Goal: Transaction & Acquisition: Purchase product/service

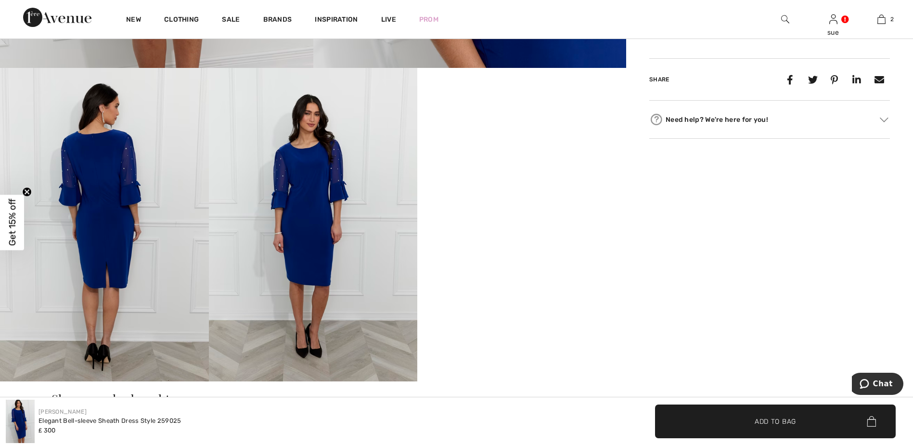
scroll to position [529, 0]
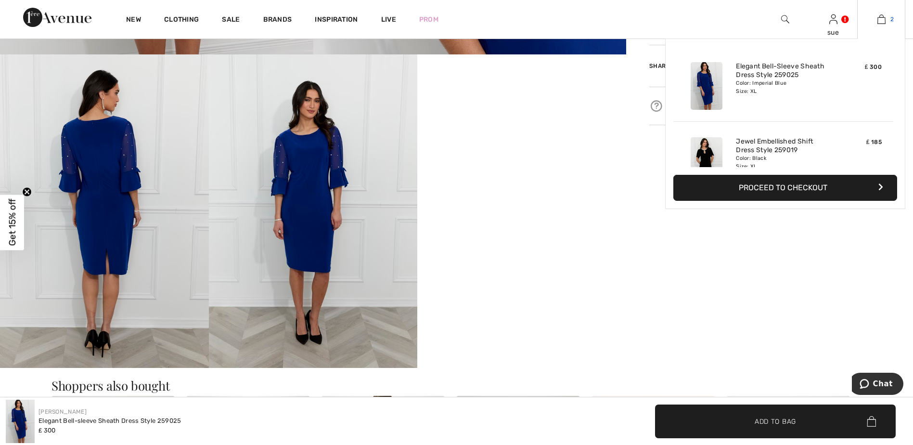
click at [885, 20] on img at bounding box center [882, 19] width 8 height 12
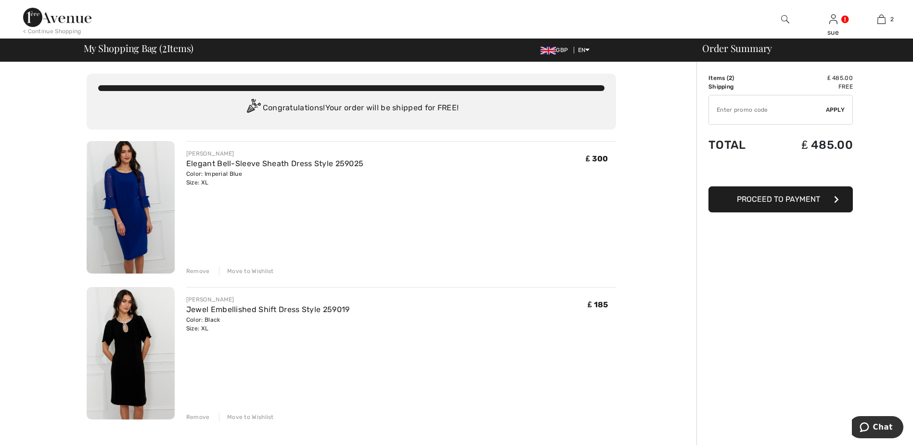
click at [116, 380] on img at bounding box center [131, 353] width 88 height 132
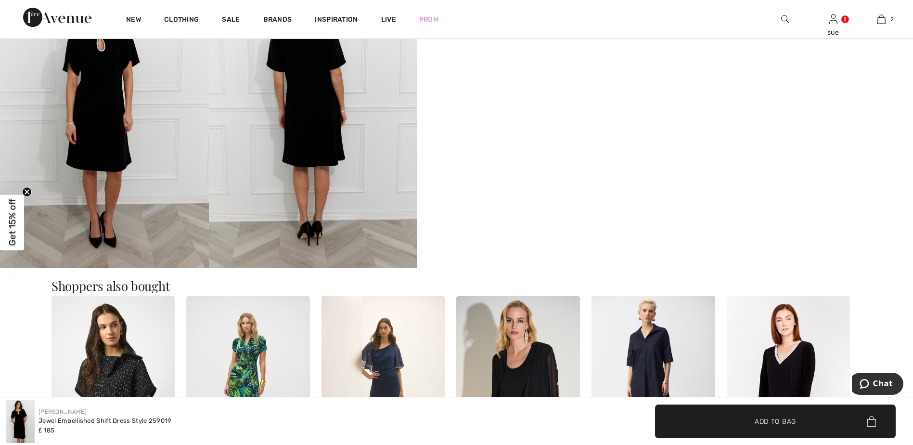
scroll to position [626, 0]
